Goal: Information Seeking & Learning: Learn about a topic

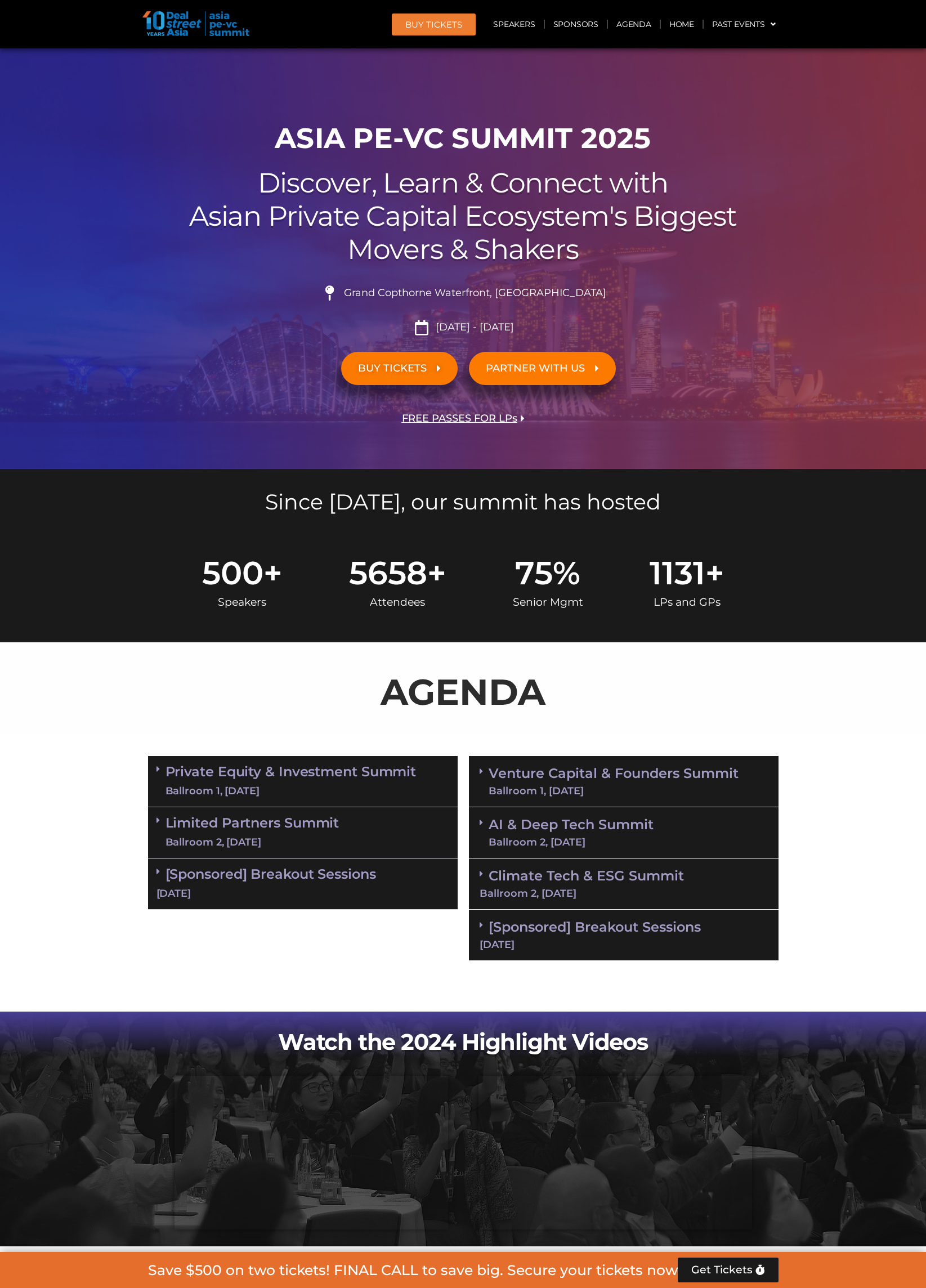
click at [731, 767] on link "Venture Capital & Founders​ Summit Ballroom 1, 11 Sept" at bounding box center [613, 781] width 250 height 29
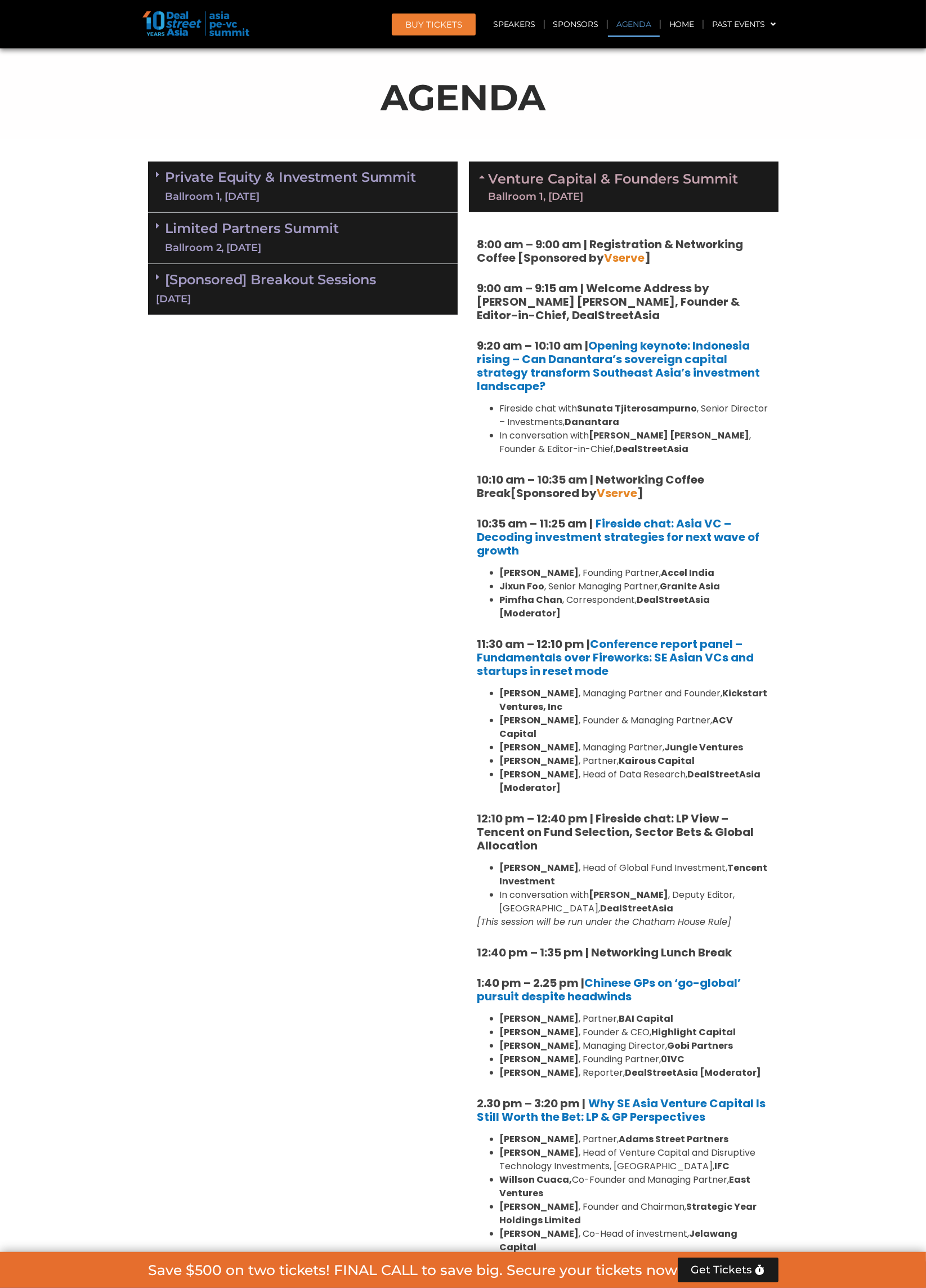
scroll to position [595, 0]
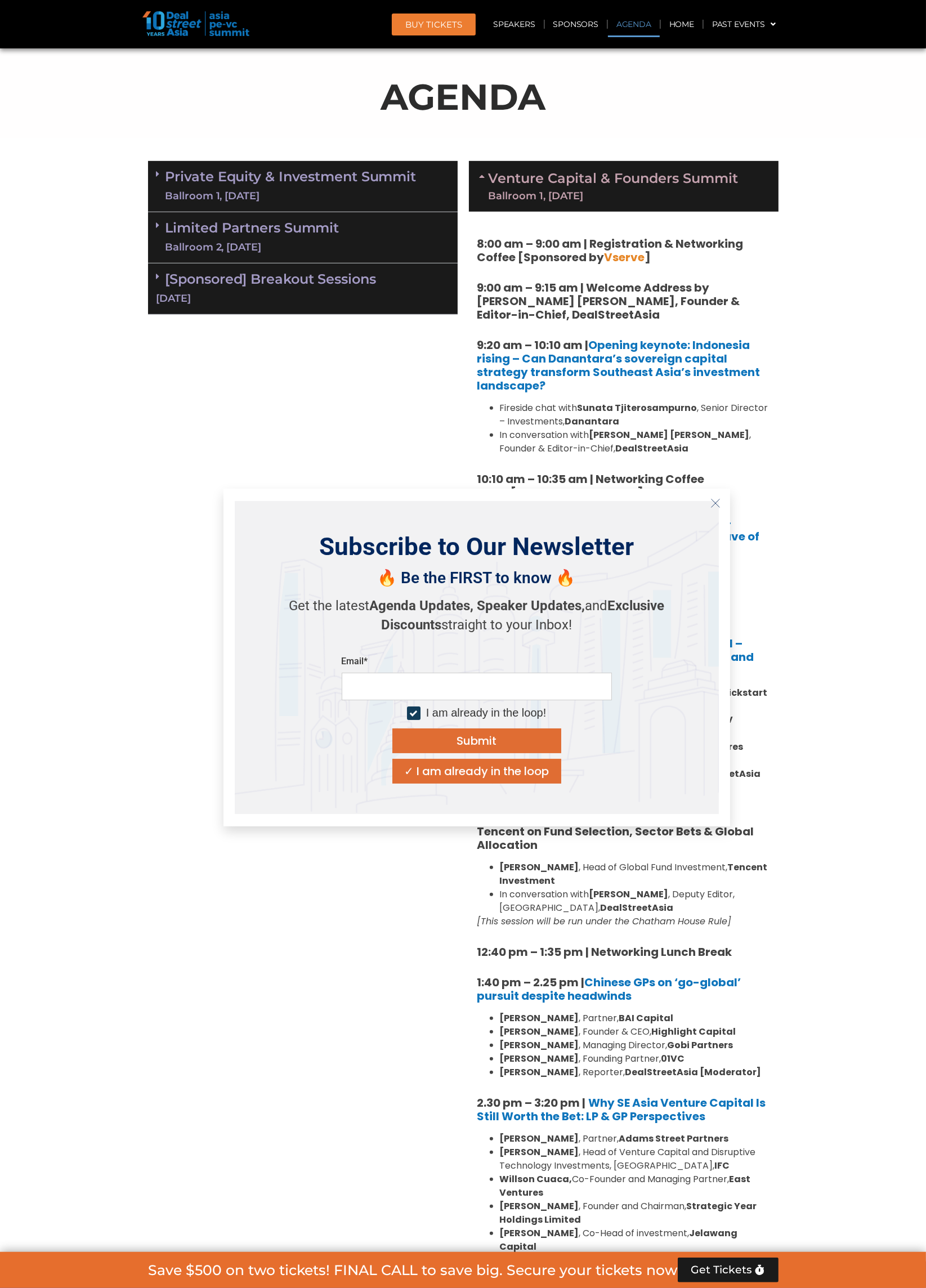
click at [753, 490] on h5 "10:10 am – 10:35 am | Networking Coffee Break [Sponsored by Vserve ]" at bounding box center [623, 486] width 293 height 27
click at [710, 499] on icon "Close" at bounding box center [715, 504] width 10 height 10
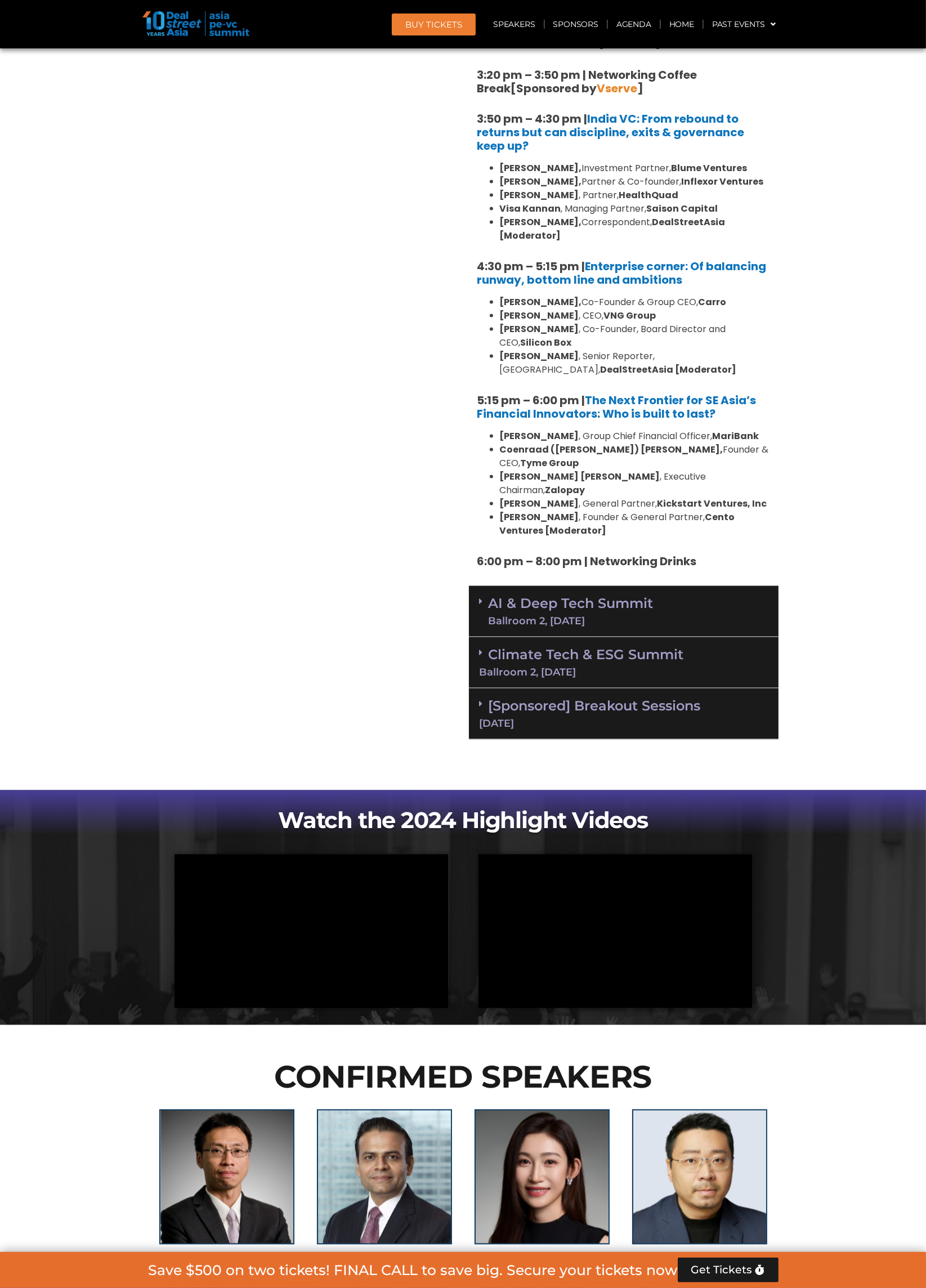
scroll to position [1824, 0]
click at [594, 647] on link "Climate Tech & ESG Summit Ballroom 2, [DATE]" at bounding box center [623, 662] width 288 height 31
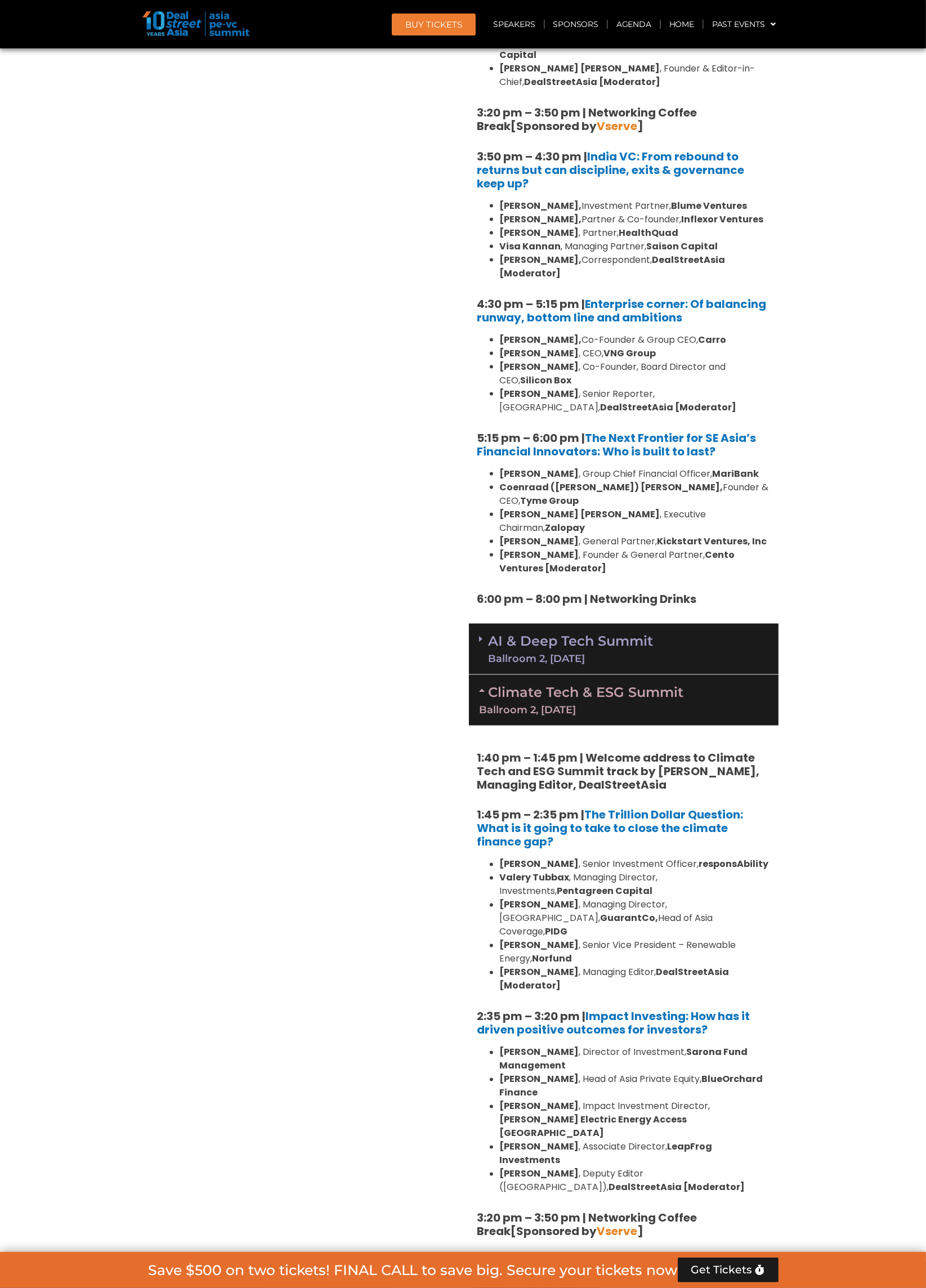
scroll to position [1784, 0]
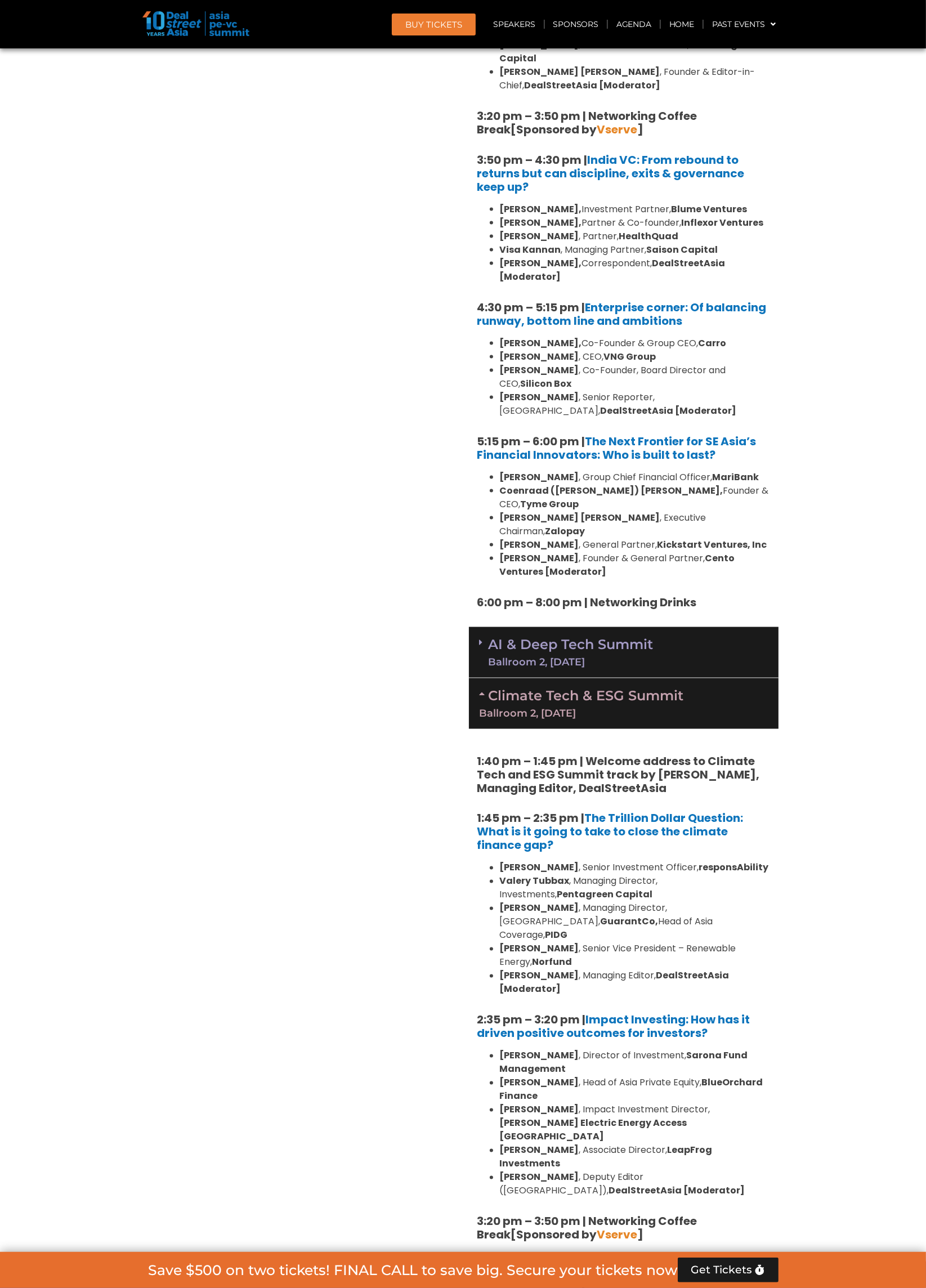
click at [701, 627] on div "AI & Deep Tech Summit Ballroom 2, 11 Sept" at bounding box center [623, 653] width 310 height 51
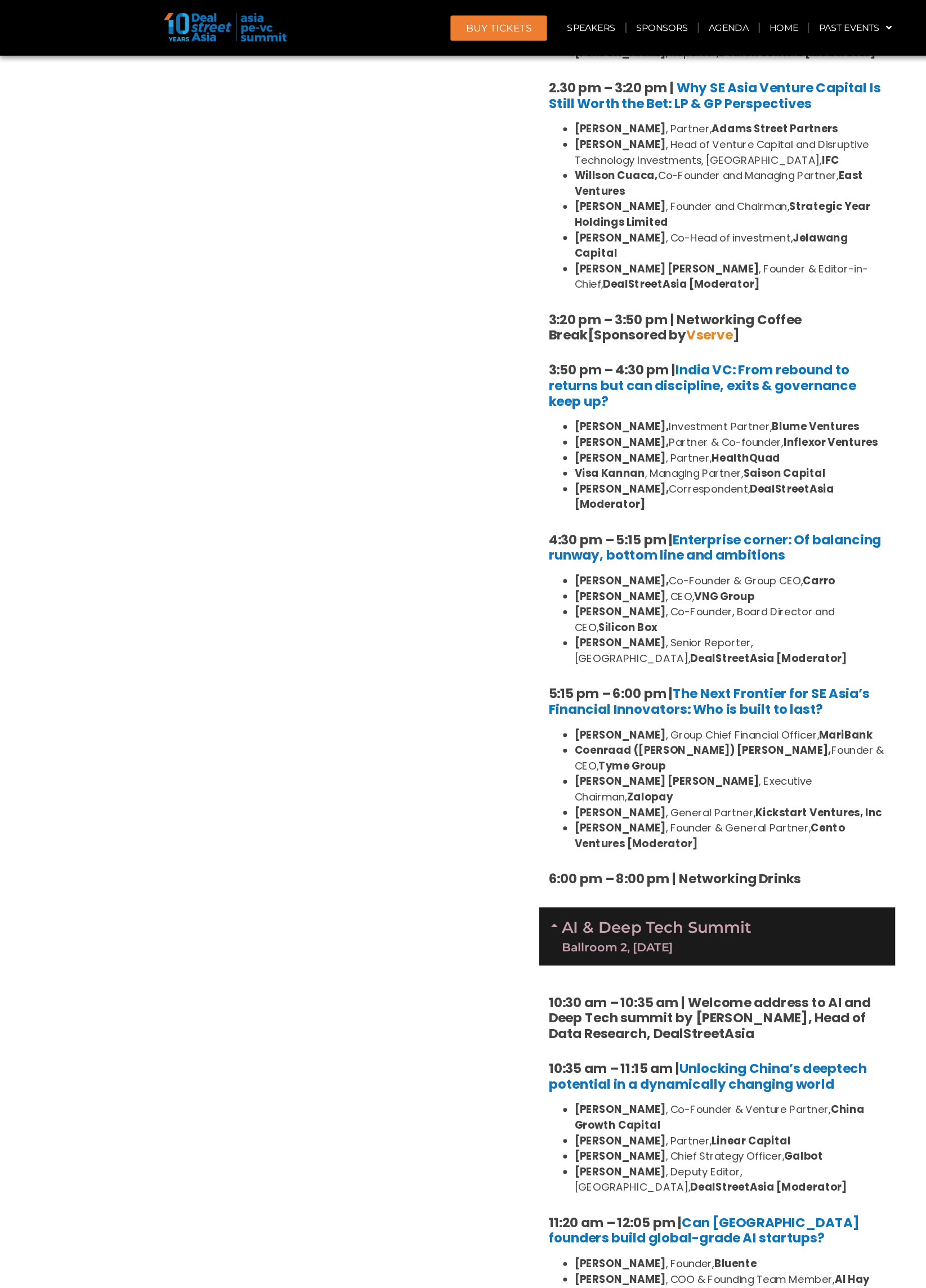
scroll to position [0, 0]
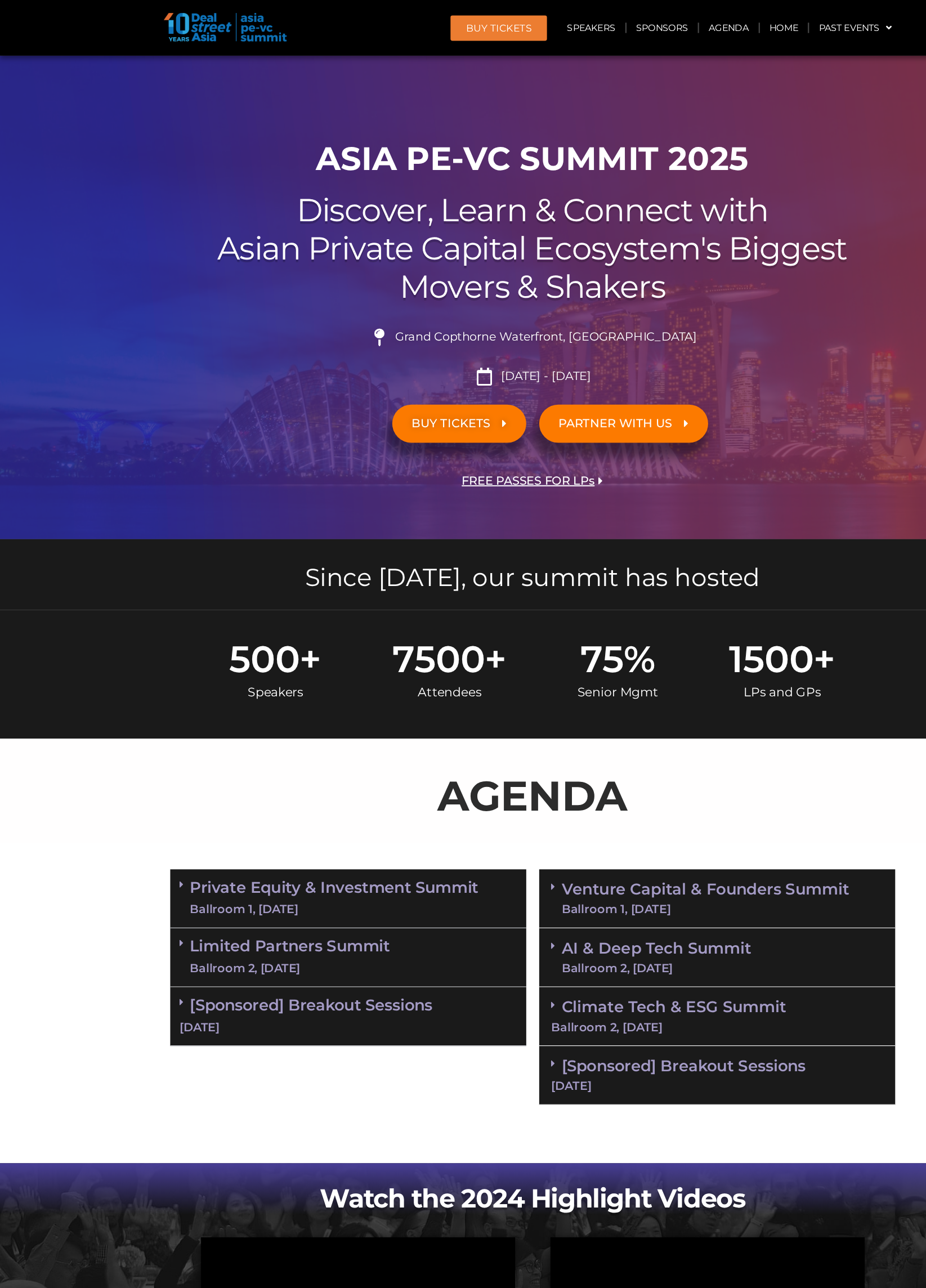
click at [671, 891] on div "Ballroom 2, [DATE]" at bounding box center [623, 894] width 288 height 10
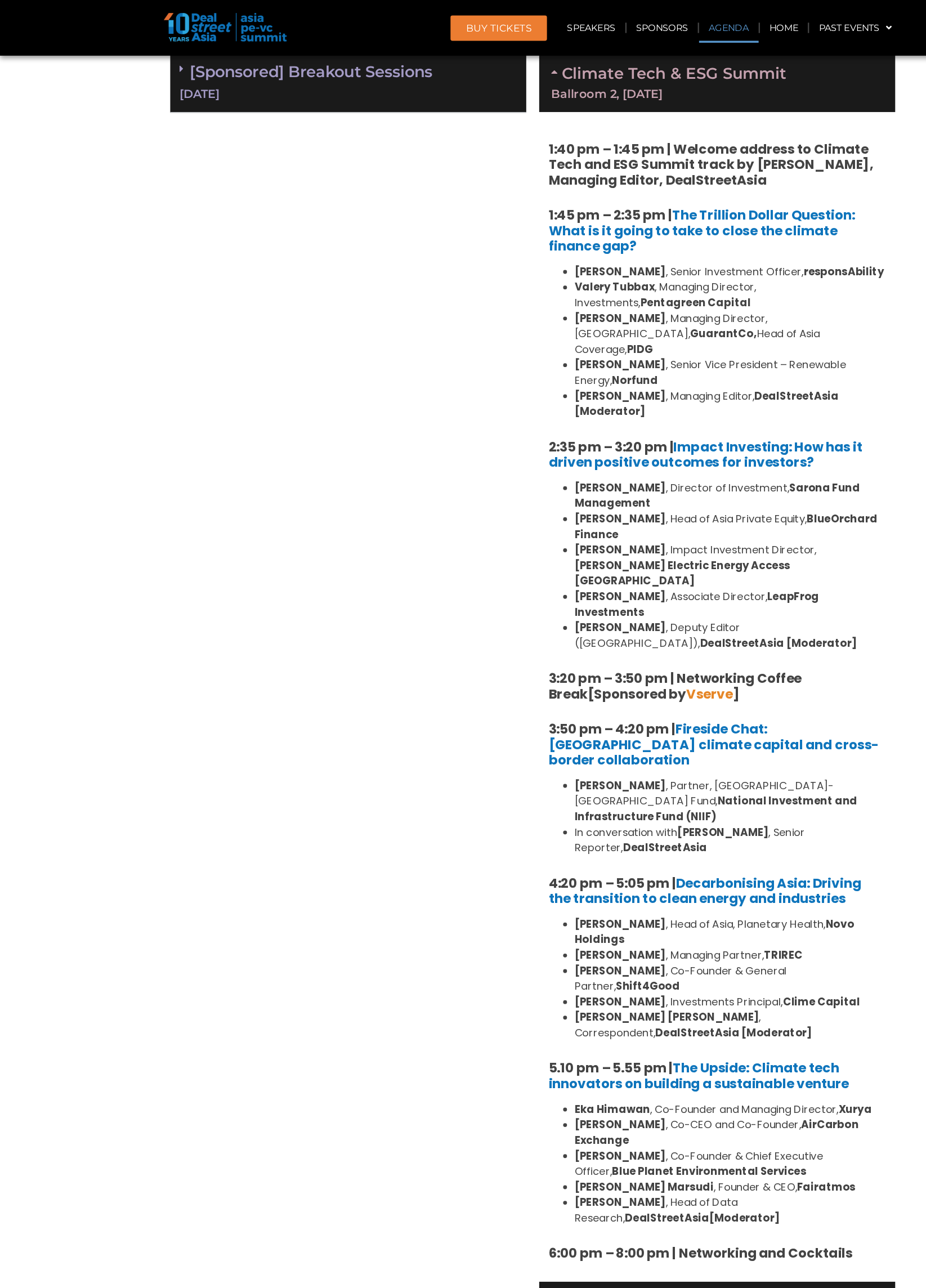
scroll to position [811, 0]
